Goal: Task Accomplishment & Management: Use online tool/utility

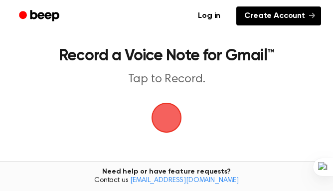
click at [282, 15] on link "Create Account" at bounding box center [278, 15] width 85 height 19
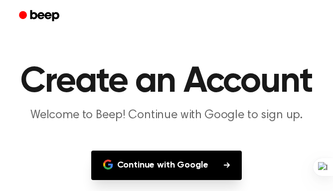
click at [220, 170] on button "Continue with Google" at bounding box center [166, 165] width 151 height 29
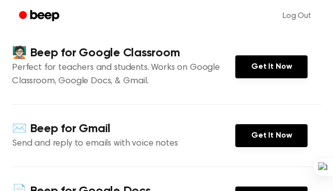
scroll to position [143, 0]
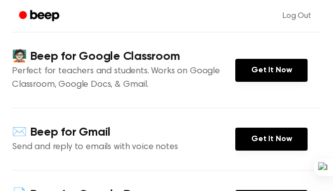
click at [20, 139] on h4 "✉️ Beep for Gmail" at bounding box center [123, 132] width 223 height 16
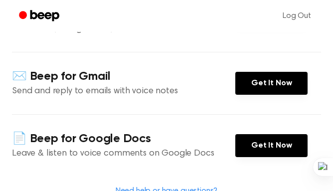
scroll to position [194, 0]
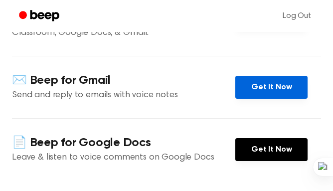
click at [252, 84] on link "Get It Now" at bounding box center [271, 87] width 72 height 23
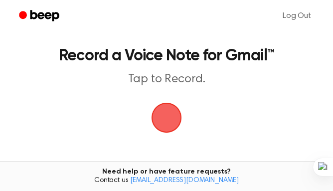
click at [170, 116] on span "button" at bounding box center [167, 118] width 28 height 28
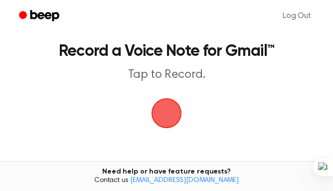
scroll to position [6, 0]
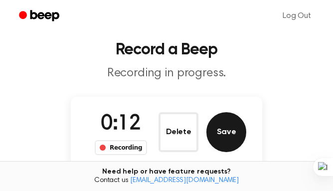
click at [238, 124] on button "Save" at bounding box center [226, 132] width 40 height 40
